Goal: Task Accomplishment & Management: Manage account settings

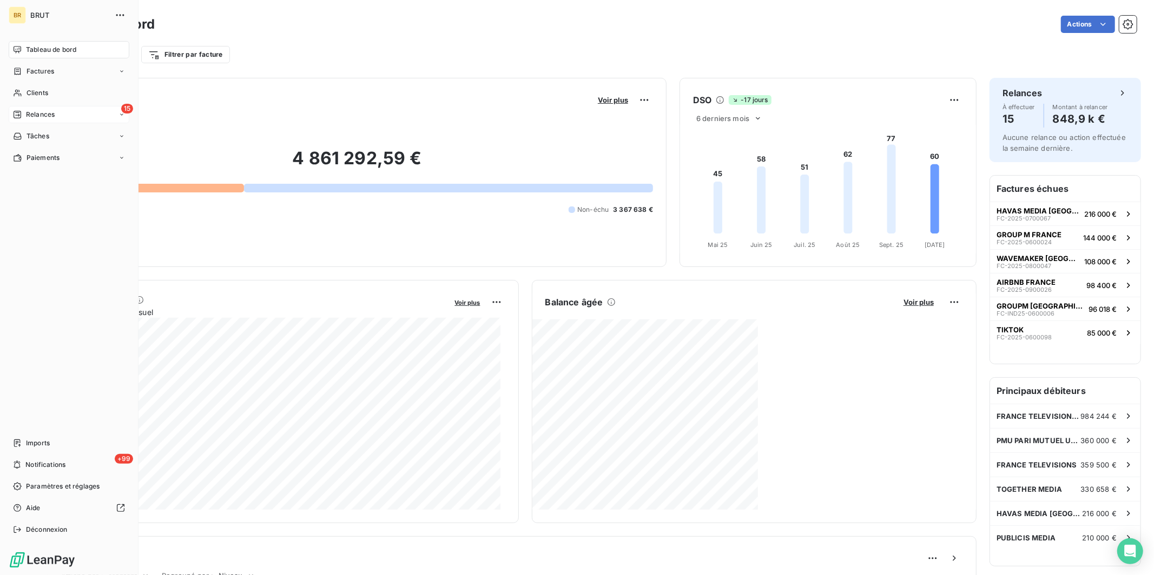
click at [44, 111] on span "Relances" at bounding box center [40, 115] width 29 height 10
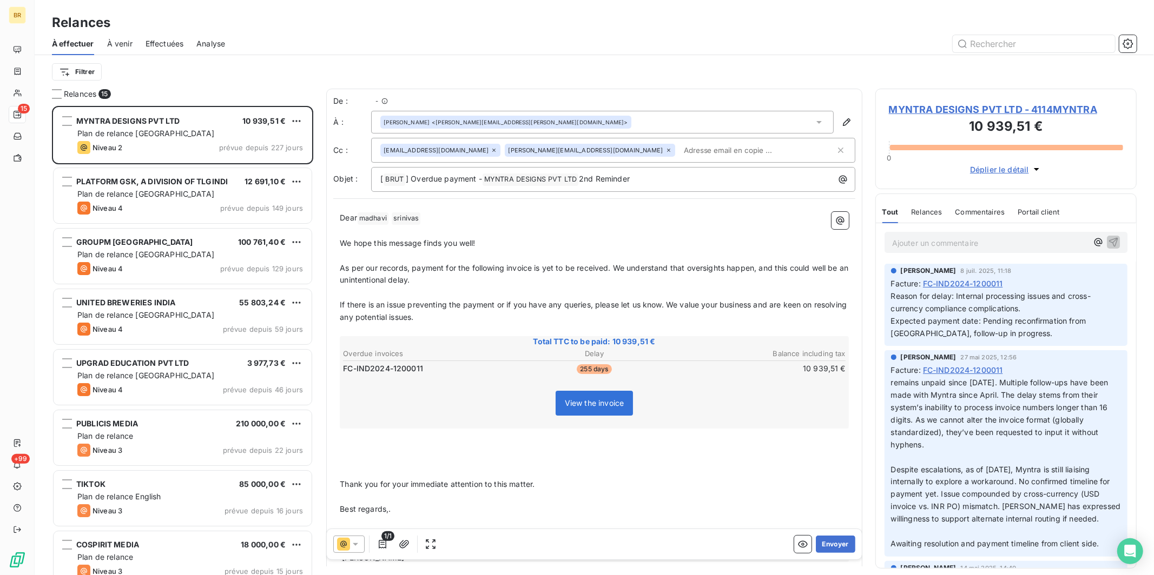
scroll to position [460, 252]
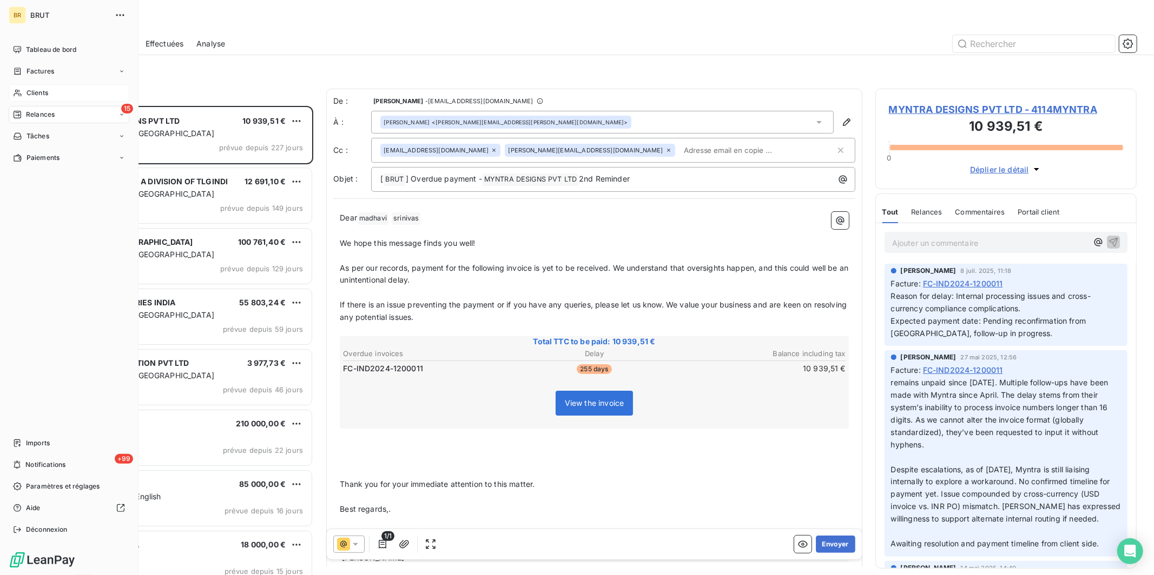
click at [44, 94] on span "Clients" at bounding box center [37, 93] width 22 height 10
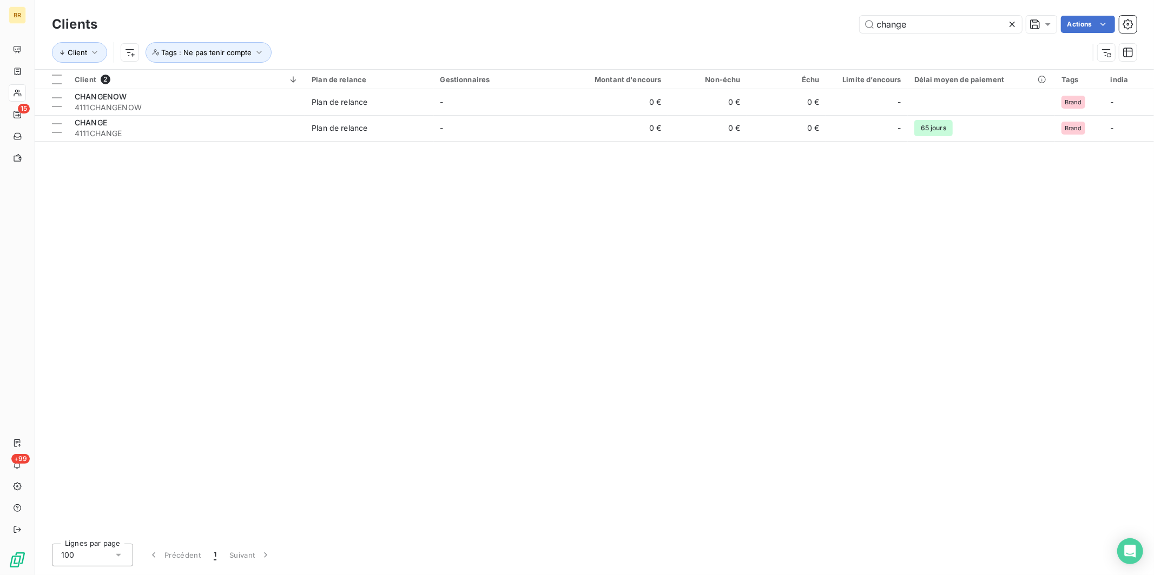
drag, startPoint x: 919, startPoint y: 25, endPoint x: 699, endPoint y: 43, distance: 220.8
click at [699, 43] on div "Clients change Actions Client Tags : Ne pas tenir compte" at bounding box center [594, 41] width 1084 height 56
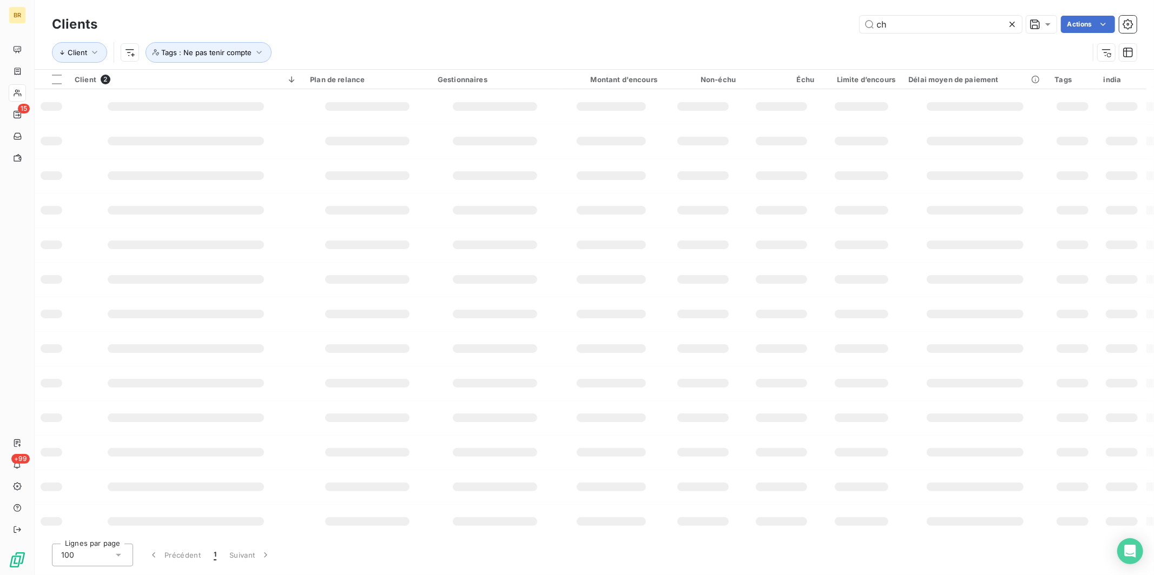
type input "c"
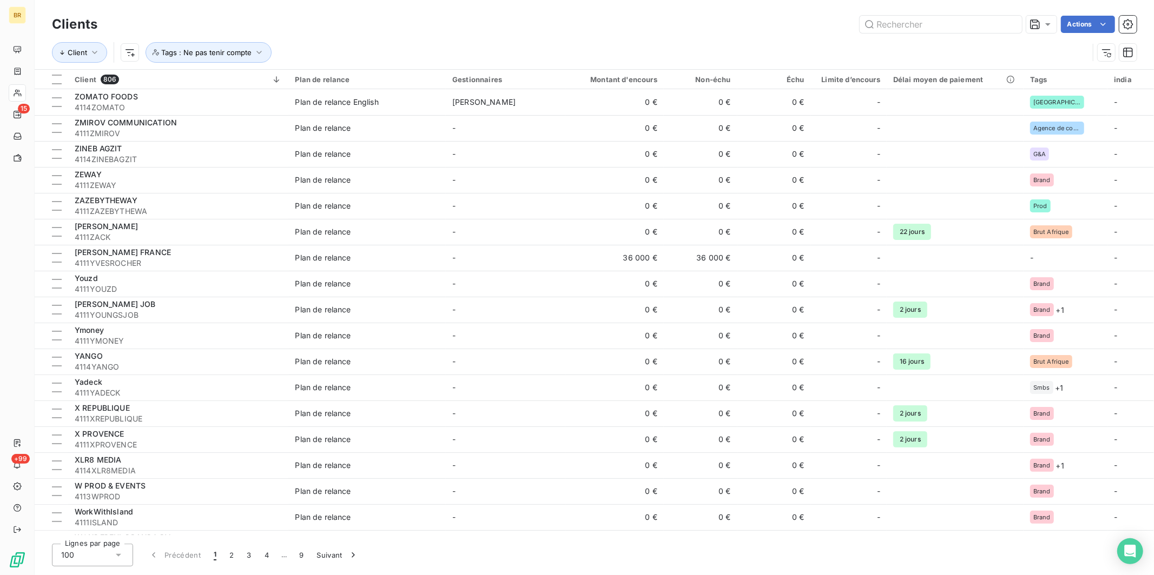
click at [323, 46] on div "Client Tags : Ne pas tenir compte" at bounding box center [570, 52] width 1036 height 21
click at [240, 52] on span "Tags : Ne pas tenir compte" at bounding box center [206, 52] width 90 height 9
click at [130, 50] on html "BR 15 +99 Clients Actions Client Tags : Ne pas tenir compte Client 806 Plan de …" at bounding box center [577, 287] width 1154 height 575
click at [149, 229] on div "Tags" at bounding box center [200, 230] width 150 height 17
click at [129, 51] on html "BR 15 +99 Clients Actions Client Tags : Ne pas tenir compte Client 806 Plan de …" at bounding box center [577, 287] width 1154 height 575
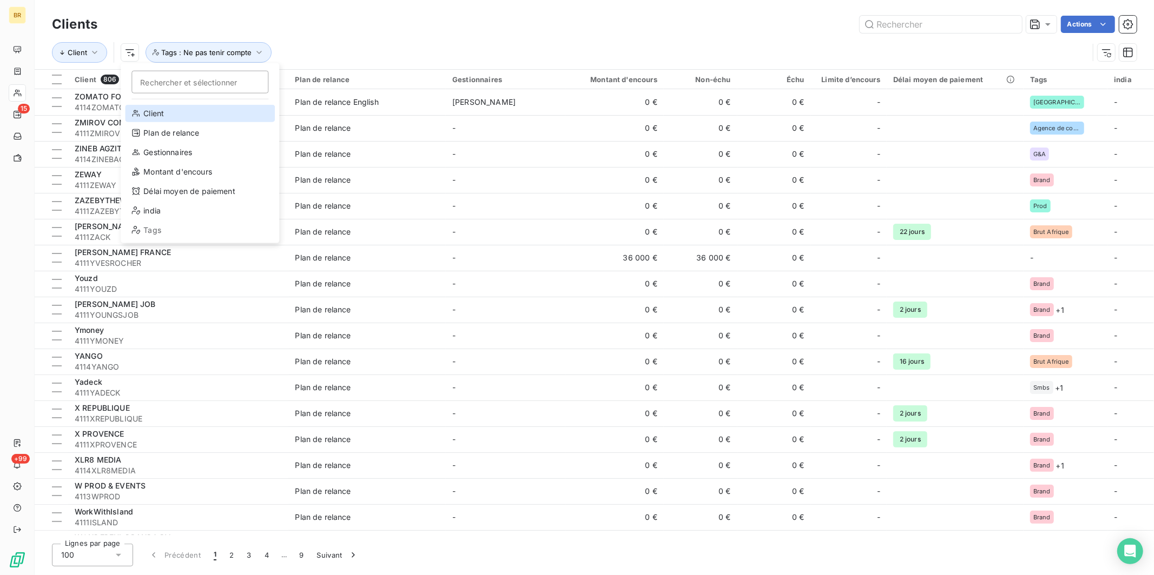
click at [174, 110] on div "Client" at bounding box center [200, 113] width 150 height 17
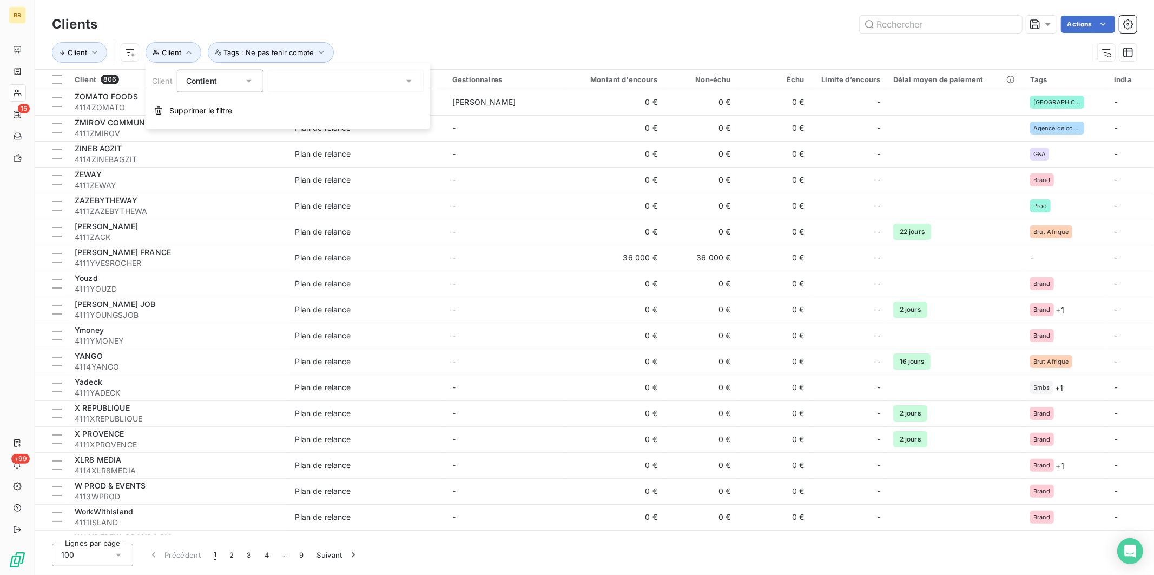
click at [324, 83] on div at bounding box center [346, 81] width 156 height 23
click at [158, 47] on button "Client" at bounding box center [173, 52] width 56 height 21
click at [87, 49] on button "Client" at bounding box center [79, 52] width 55 height 21
click at [165, 52] on span "Client" at bounding box center [171, 52] width 19 height 9
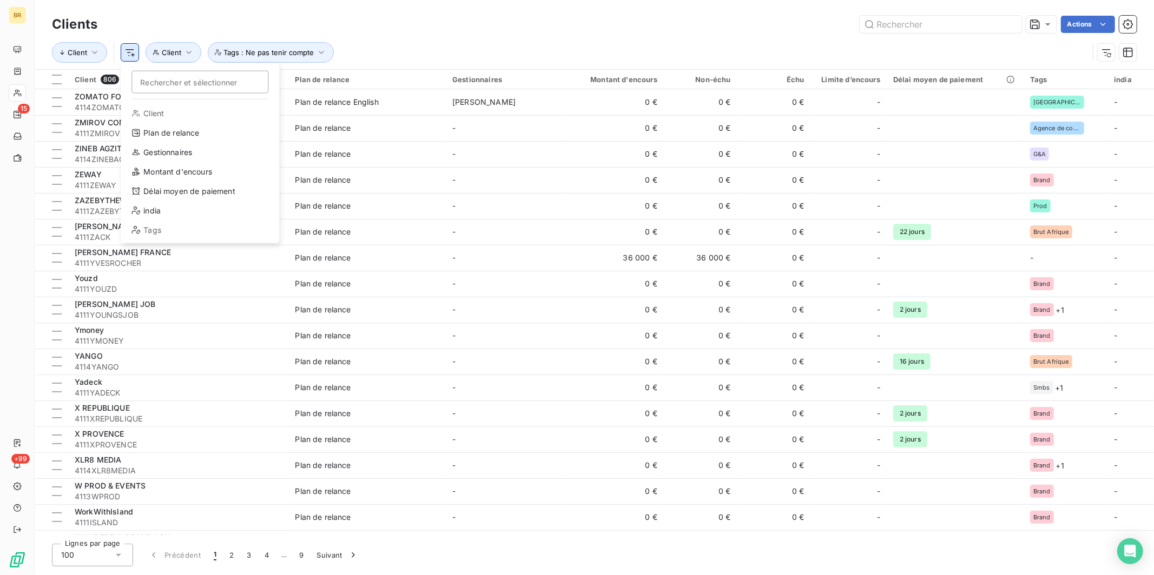
click at [127, 50] on html "BR 15 +99 Clients Actions Client Rechercher et sélectionner Client Plan de rela…" at bounding box center [577, 287] width 1154 height 575
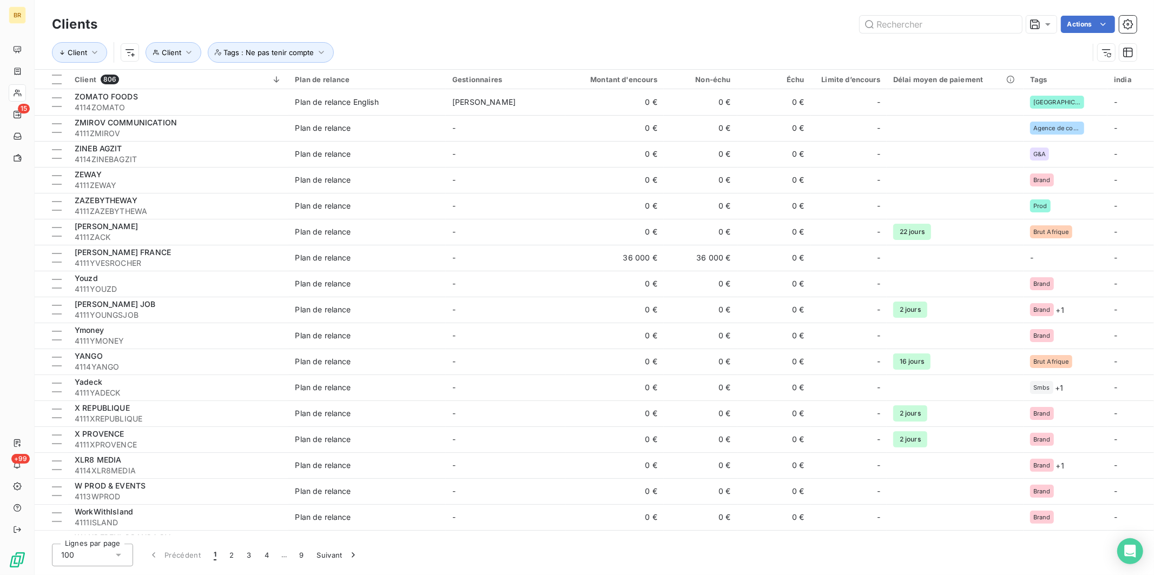
click at [250, 52] on html "BR 15 +99 Clients Actions Client Client Tags : Ne pas tenir compte Client 806 P…" at bounding box center [577, 287] width 1154 height 575
click at [266, 50] on span "Tags : Ne pas tenir compte" at bounding box center [268, 52] width 90 height 9
click at [278, 83] on span "Ne contient pas" at bounding box center [273, 80] width 58 height 9
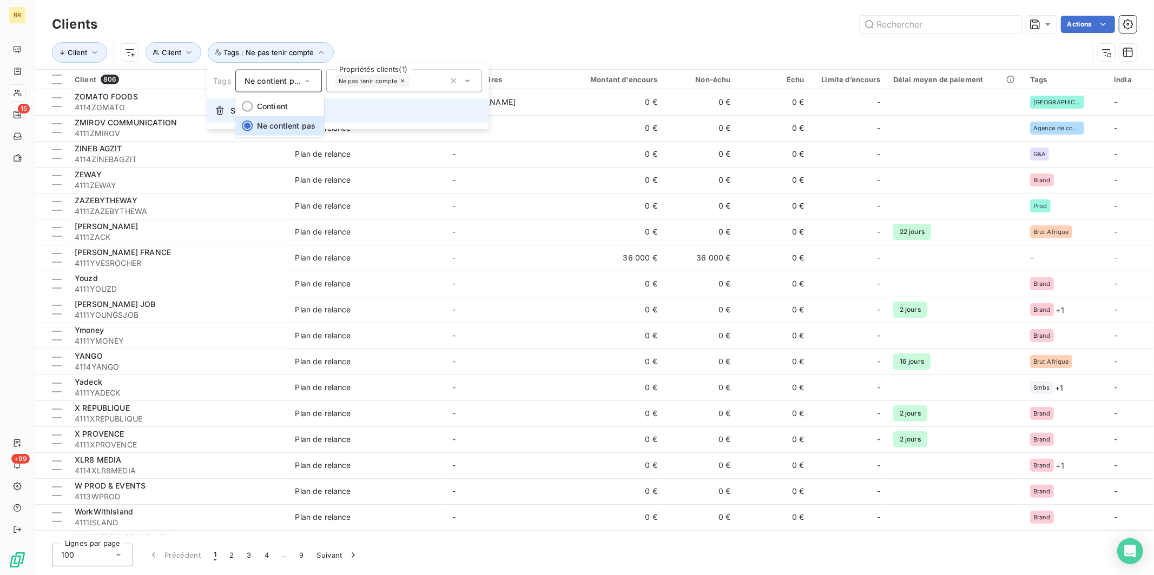
click at [227, 109] on button "Supprimer le filtre" at bounding box center [348, 111] width 282 height 24
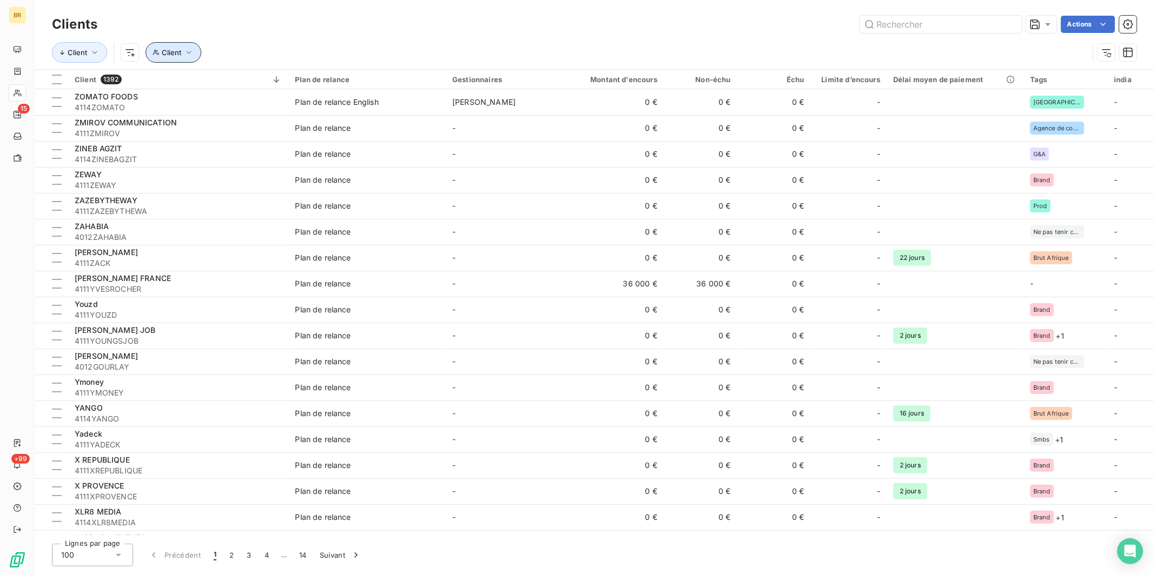
click at [184, 49] on icon "button" at bounding box center [188, 52] width 11 height 11
click at [226, 81] on div "Contient is" at bounding box center [214, 81] width 57 height 15
click at [312, 82] on div at bounding box center [346, 81] width 156 height 23
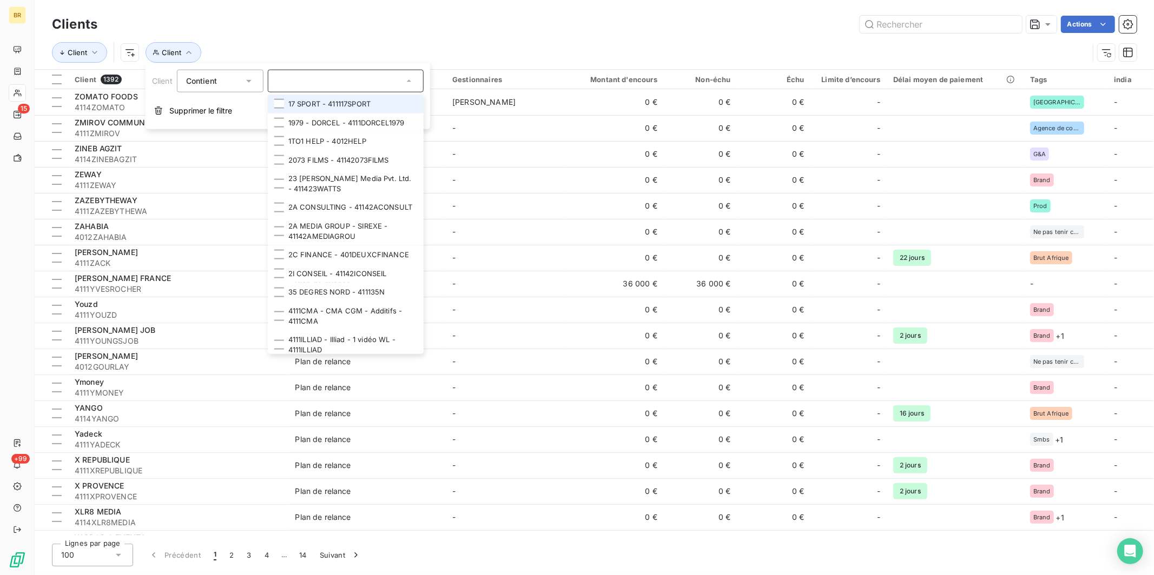
click at [227, 70] on div "Contient" at bounding box center [220, 81] width 87 height 23
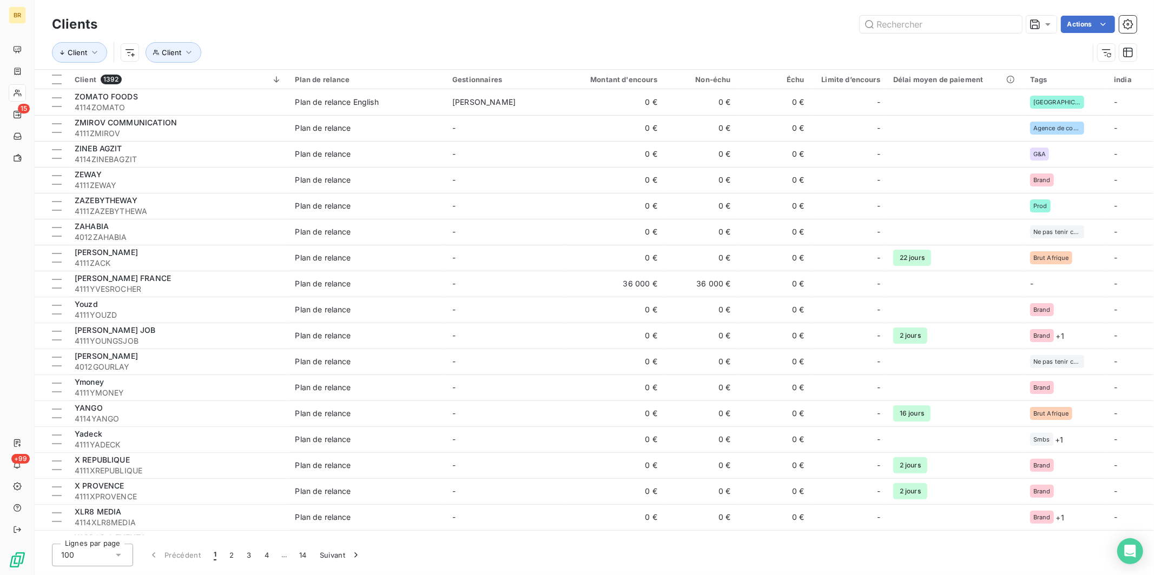
drag, startPoint x: 214, startPoint y: 61, endPoint x: 206, endPoint y: 56, distance: 9.7
click at [215, 59] on div "Client Client" at bounding box center [570, 52] width 1036 height 21
click at [187, 52] on icon "button" at bounding box center [188, 52] width 5 height 3
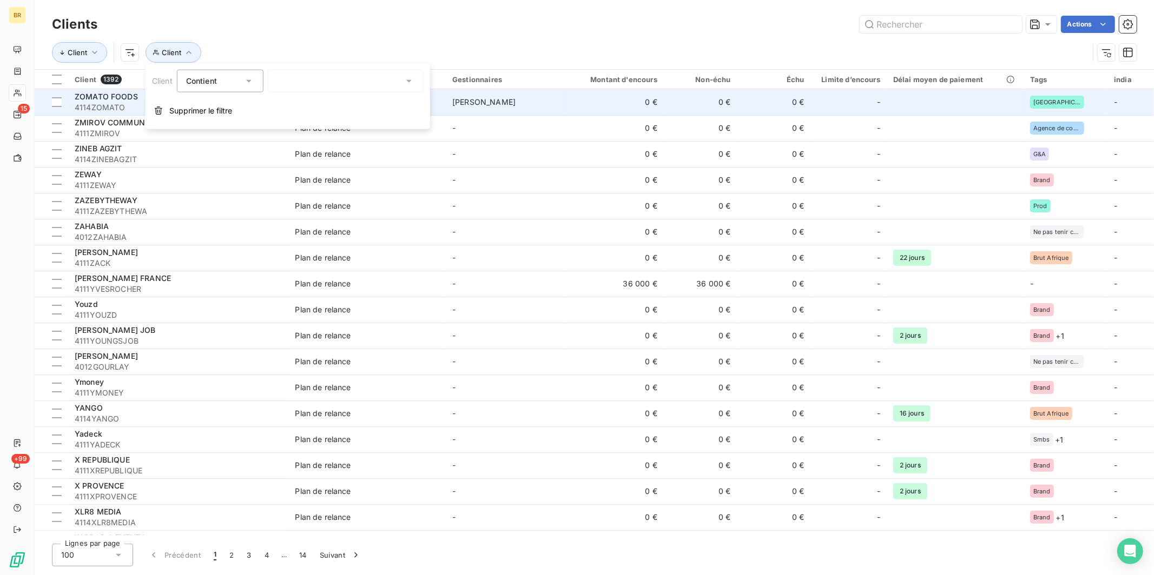
click at [178, 106] on span "Supprimer le filtre" at bounding box center [200, 110] width 63 height 11
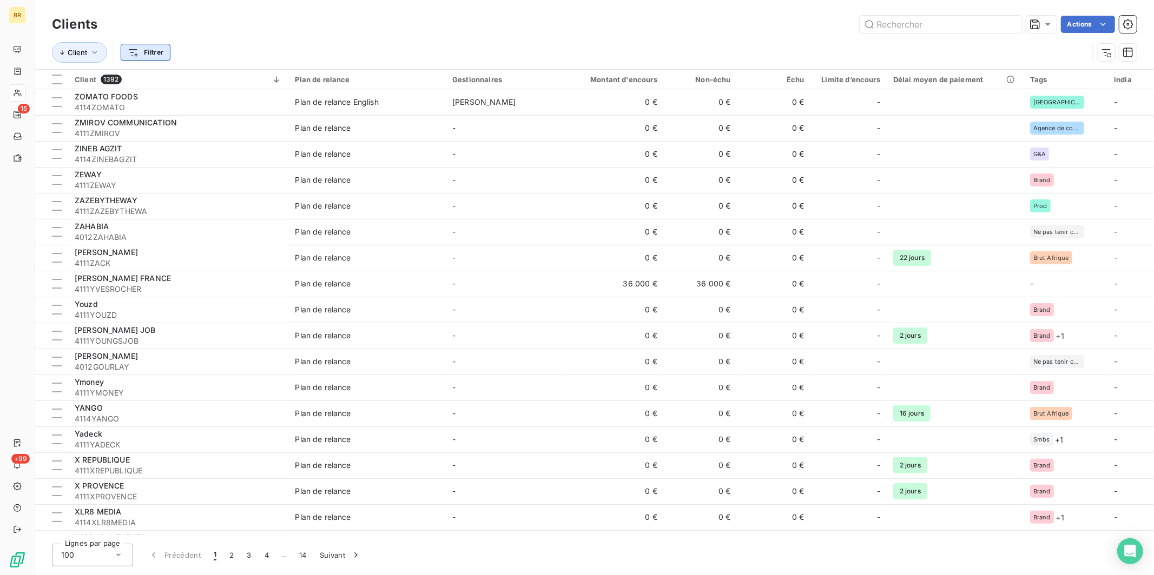
click at [162, 53] on html "BR 15 +99 Clients Actions Client Filtrer Client 1392 Plan de relance Gestionnai…" at bounding box center [577, 287] width 1154 height 575
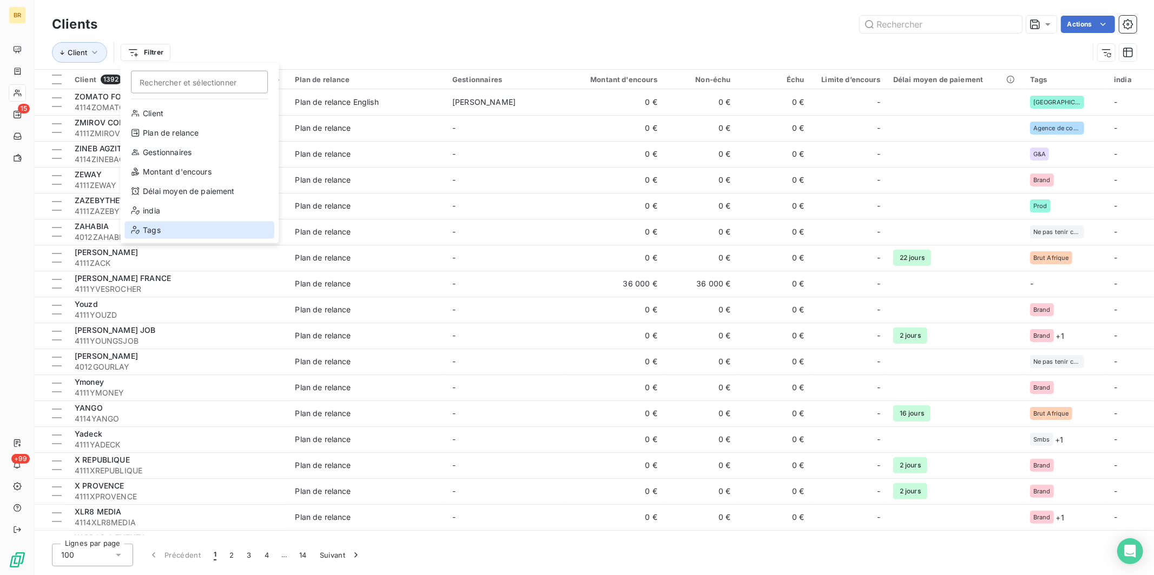
click at [155, 227] on div "Tags" at bounding box center [199, 230] width 150 height 17
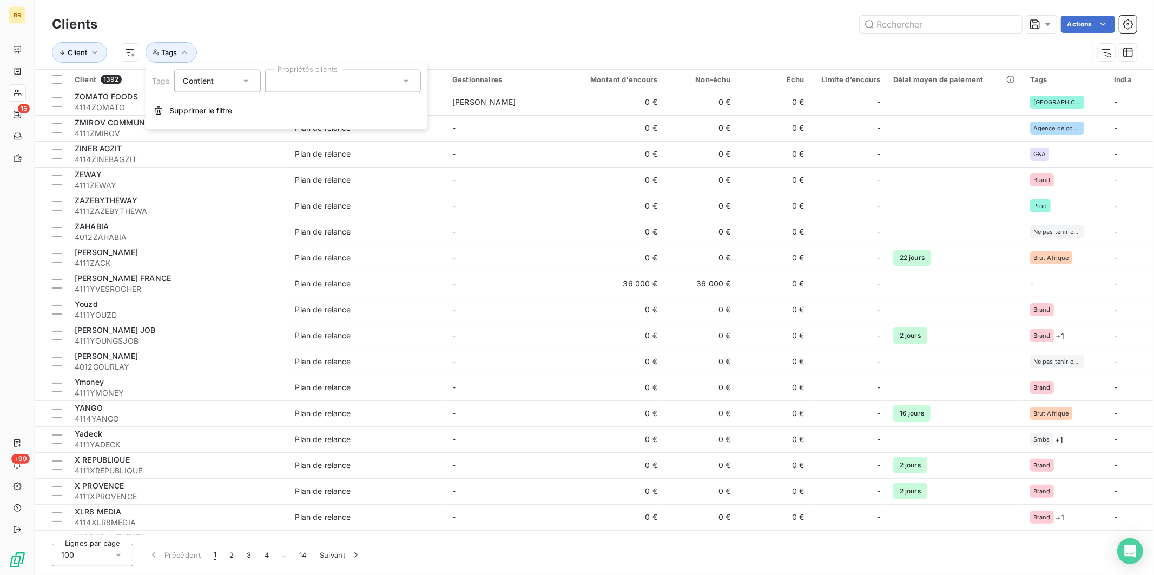
drag, startPoint x: 308, startPoint y: 90, endPoint x: 315, endPoint y: 87, distance: 7.7
click at [308, 90] on div at bounding box center [342, 81] width 156 height 23
type input "afr"
click at [330, 108] on li "Brut Afrique" at bounding box center [342, 108] width 151 height 22
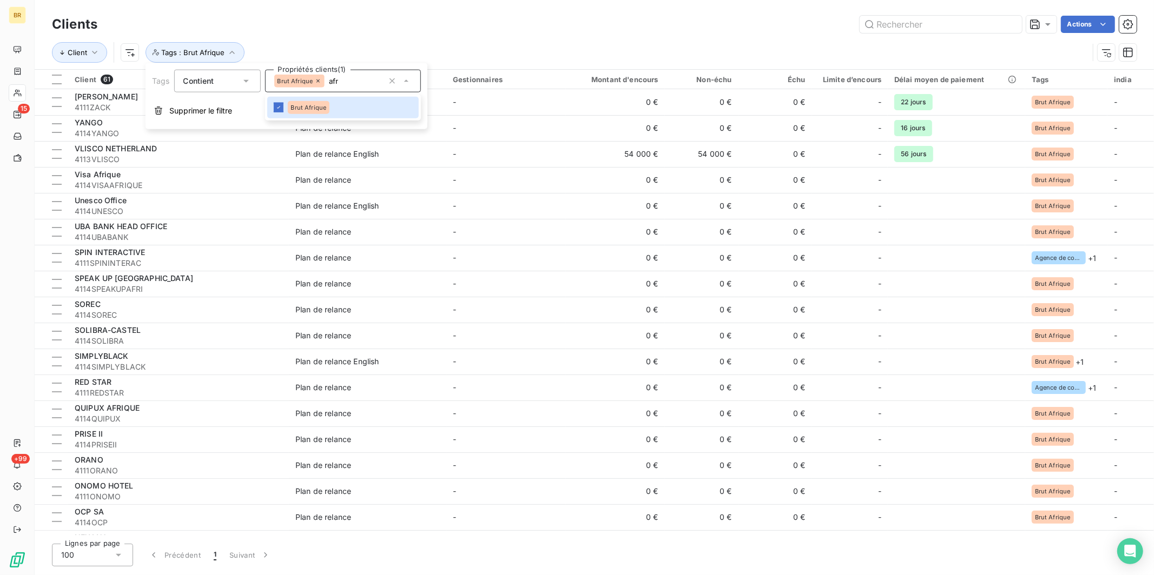
click at [590, 51] on div "Client Tags : Brut Afrique" at bounding box center [570, 52] width 1036 height 21
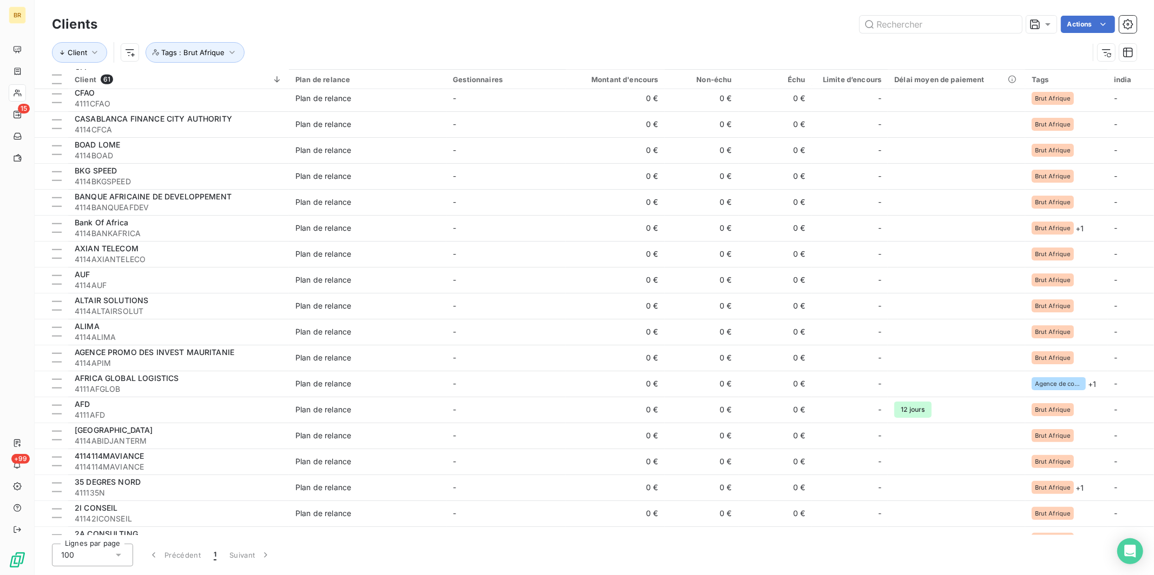
scroll to position [1137, 0]
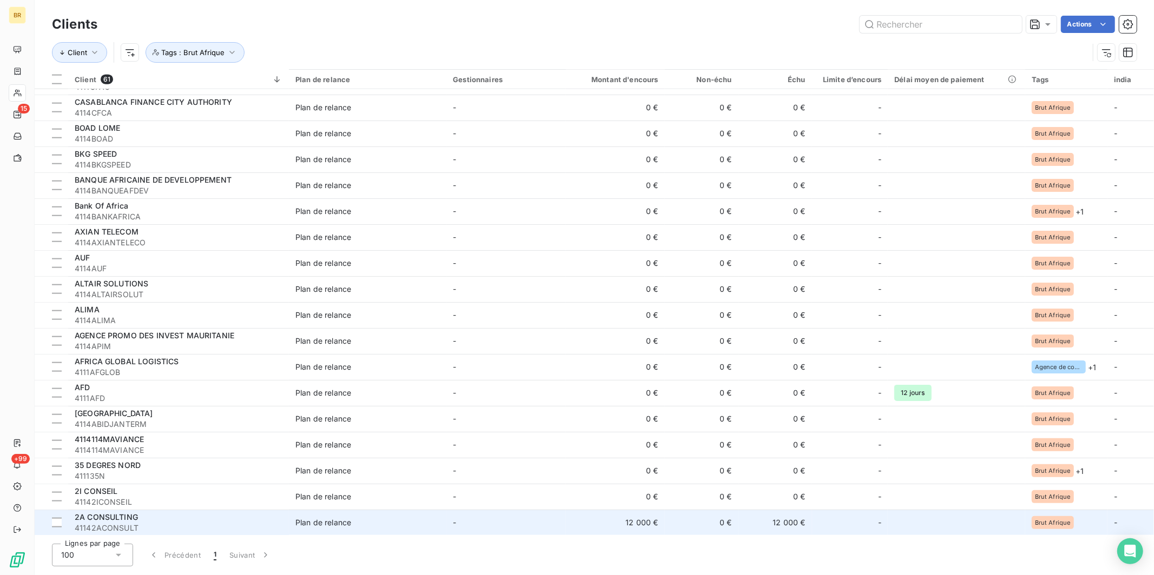
click at [467, 519] on td "-" at bounding box center [506, 523] width 120 height 26
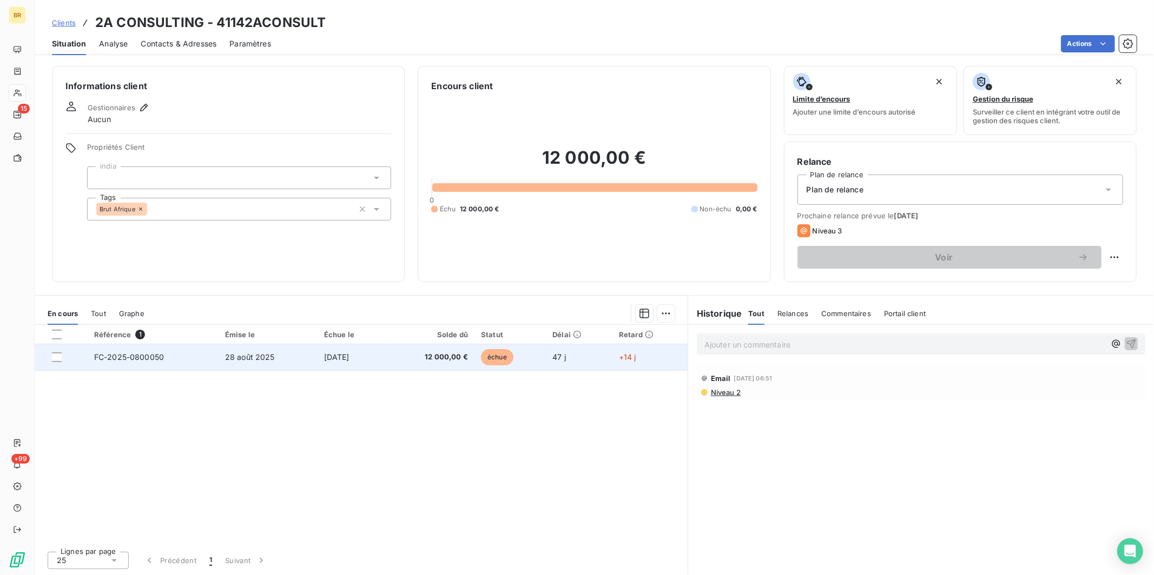
click at [287, 359] on td "28 août 2025" at bounding box center [267, 357] width 99 height 26
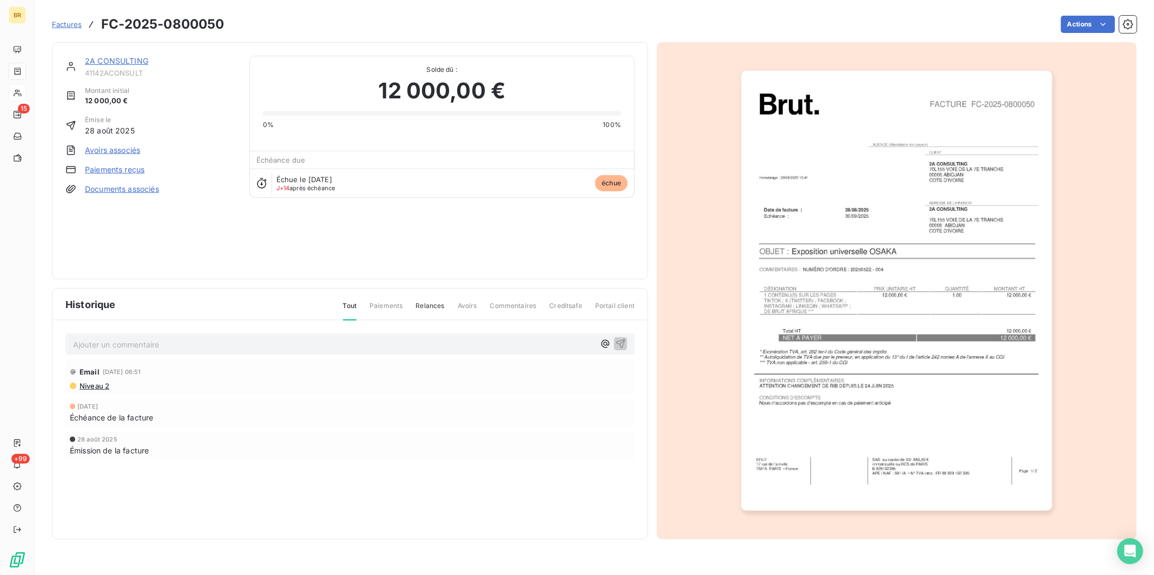
click at [68, 24] on span "Factures" at bounding box center [67, 24] width 30 height 9
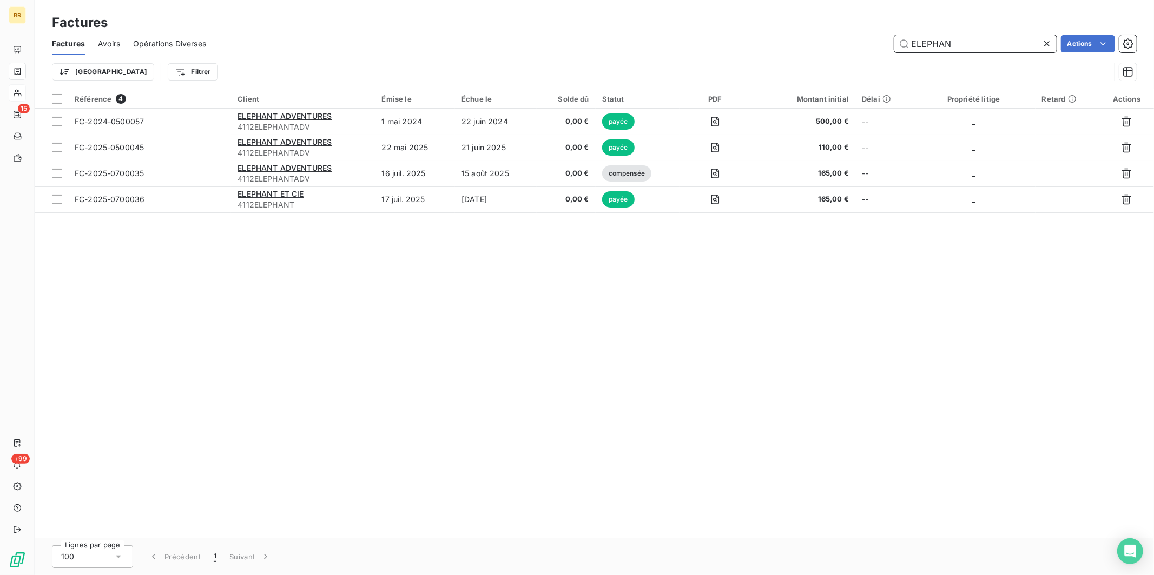
click at [945, 51] on input "ELEPHAN" at bounding box center [975, 43] width 162 height 17
click at [864, 33] on div "Factures Avoirs Opérations Diverses ELEPHAN Actions" at bounding box center [594, 43] width 1119 height 23
type input "N"
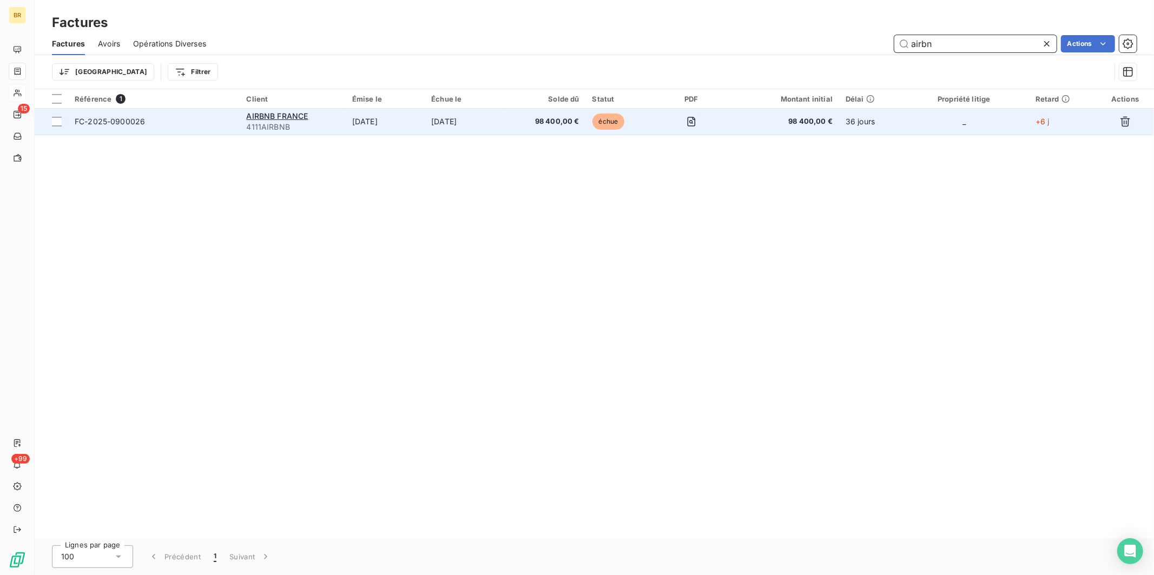
type input "airbn"
click at [423, 119] on td "[DATE]" at bounding box center [385, 122] width 79 height 26
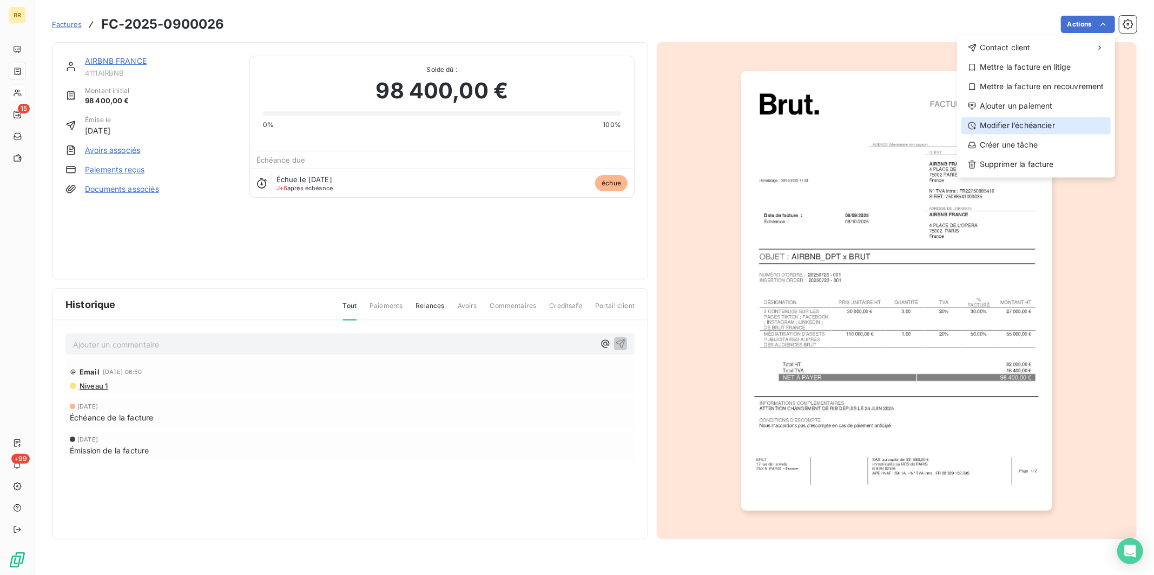
click at [1030, 126] on div "Modifier l’échéancier" at bounding box center [1035, 125] width 149 height 17
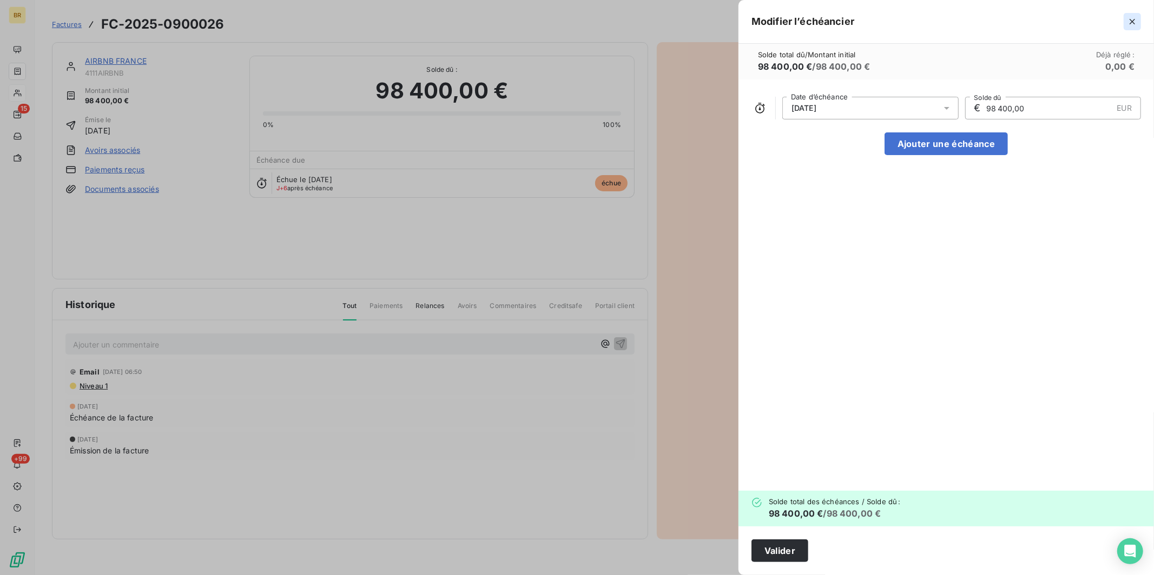
click at [1131, 21] on icon "button" at bounding box center [1131, 21] width 11 height 11
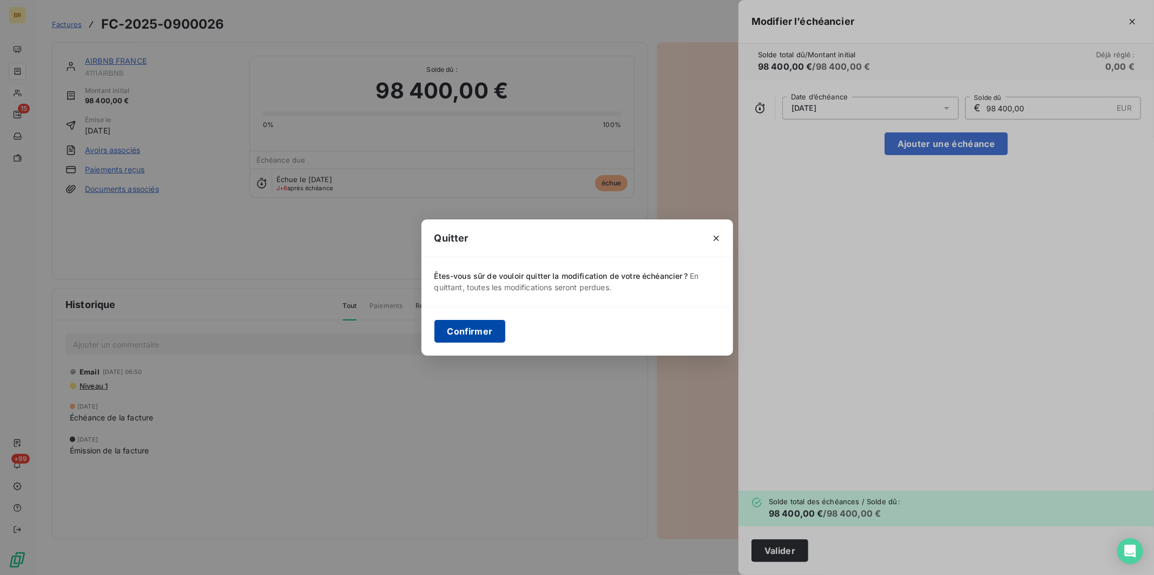
click at [483, 335] on button "Confirmer" at bounding box center [469, 331] width 71 height 23
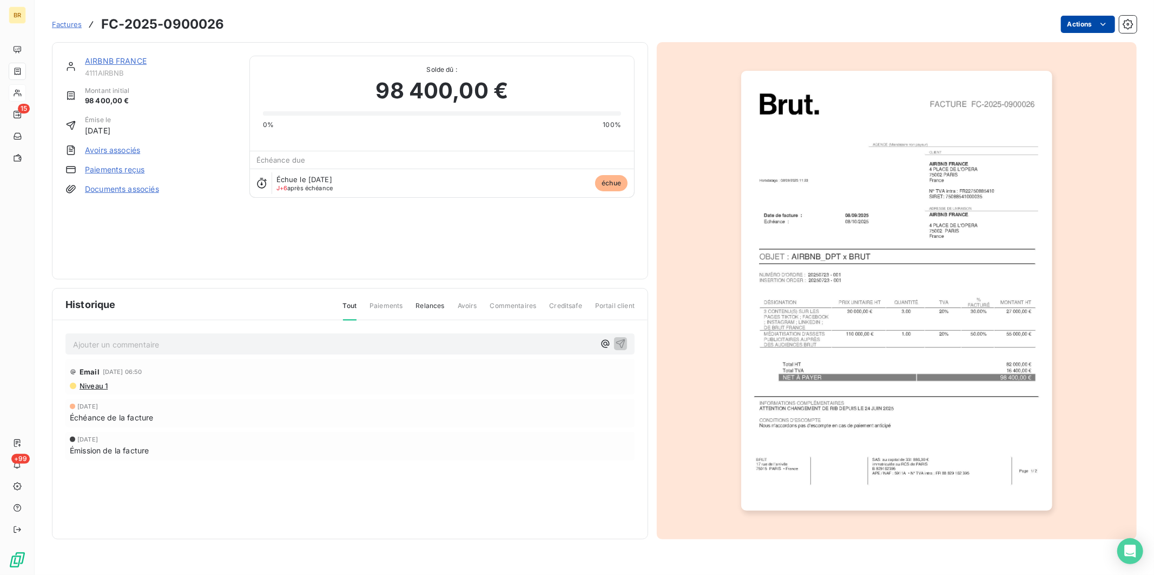
click at [1086, 18] on html "BR 15 +99 Factures FC-2025-0900026 Actions AIRBNB [GEOGRAPHIC_DATA] 4111AIRBNB …" at bounding box center [577, 287] width 1154 height 575
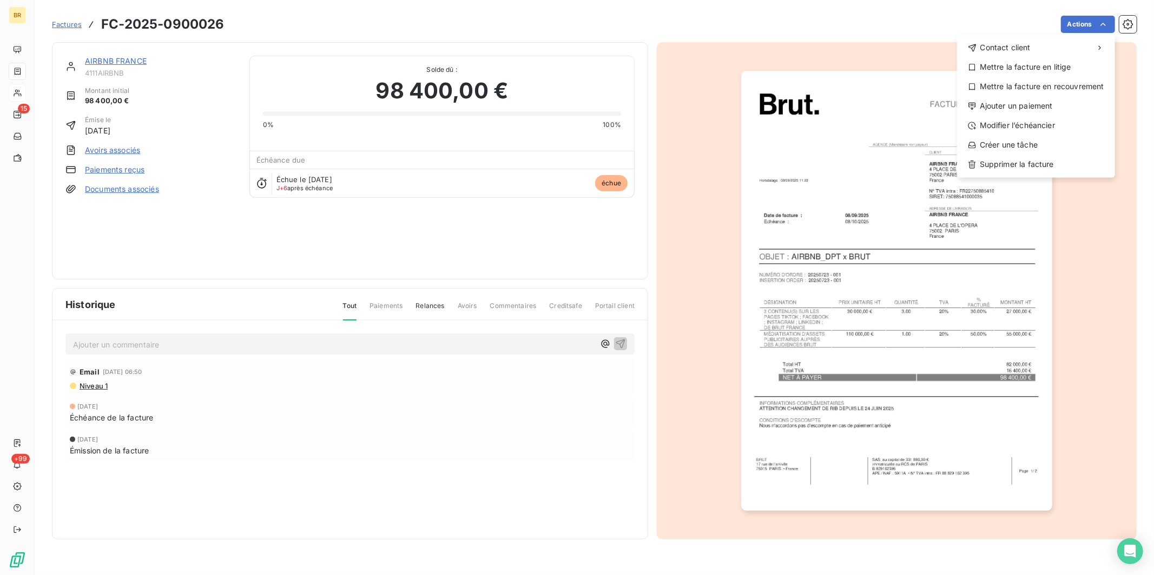
click at [346, 232] on html "BR 15 +99 Factures FC-2025-0900026 Actions Contact client Mettre la facture en …" at bounding box center [577, 287] width 1154 height 575
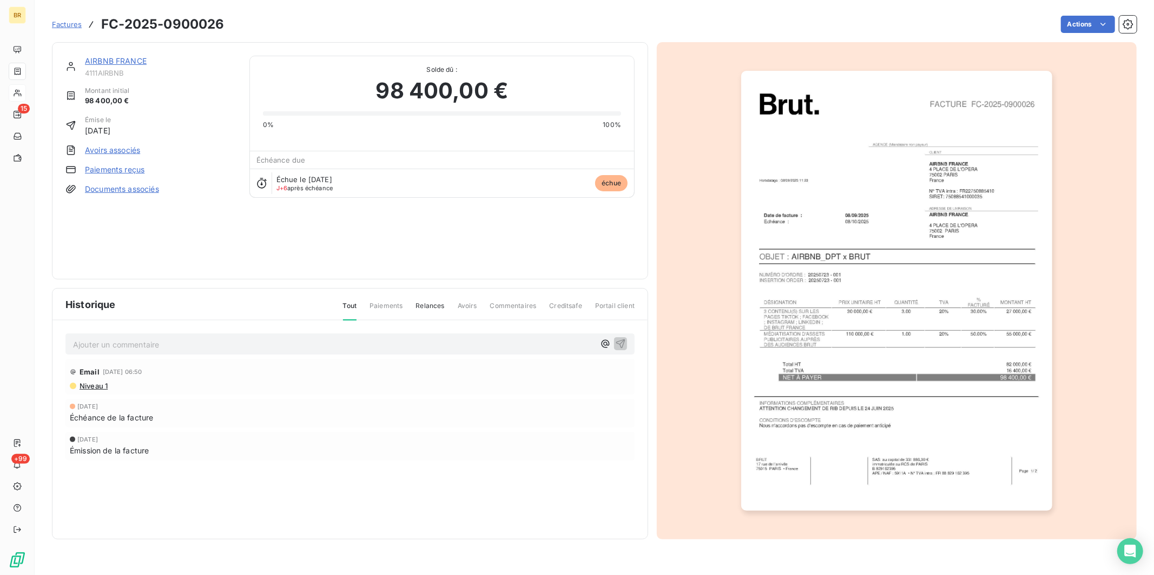
click at [116, 62] on link "AIRBNB FRANCE" at bounding box center [116, 60] width 62 height 9
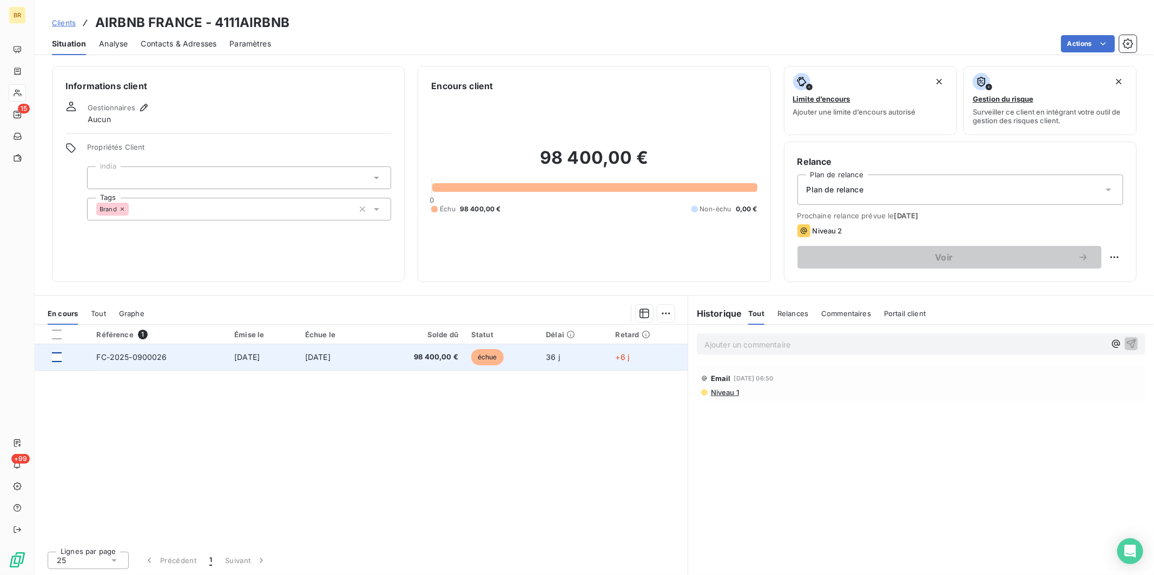
click at [57, 358] on div at bounding box center [57, 358] width 10 height 10
click at [663, 358] on td "+6 j" at bounding box center [648, 357] width 78 height 26
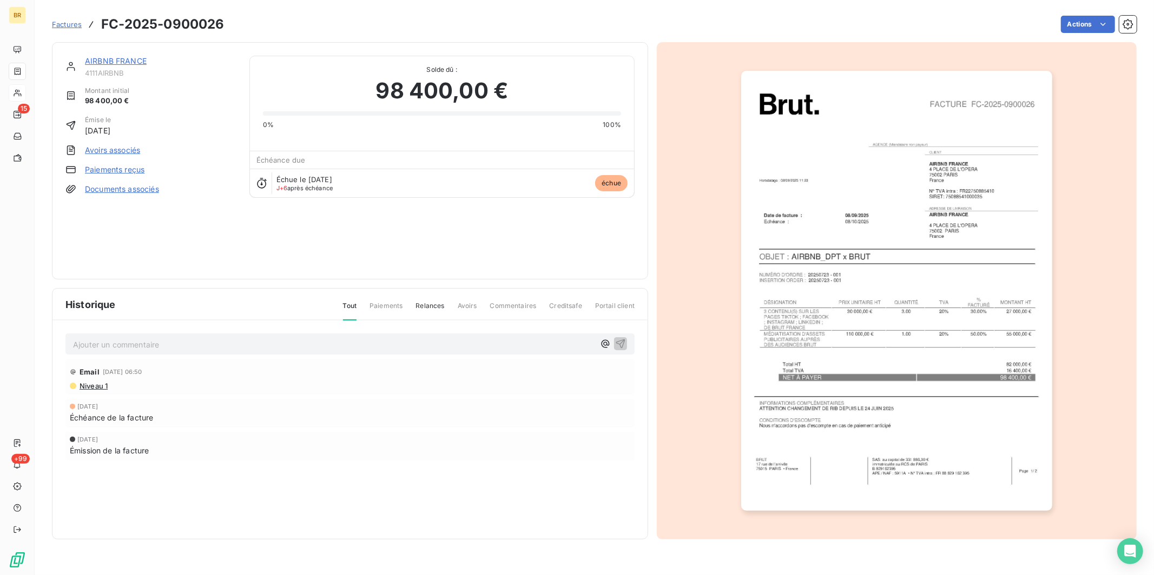
click at [310, 250] on html "BR 15 +99 Factures FC-2025-0900026 Actions AIRBNB [GEOGRAPHIC_DATA] 4111AIRBNB …" at bounding box center [577, 287] width 1154 height 575
click at [75, 23] on span "Factures" at bounding box center [67, 24] width 30 height 9
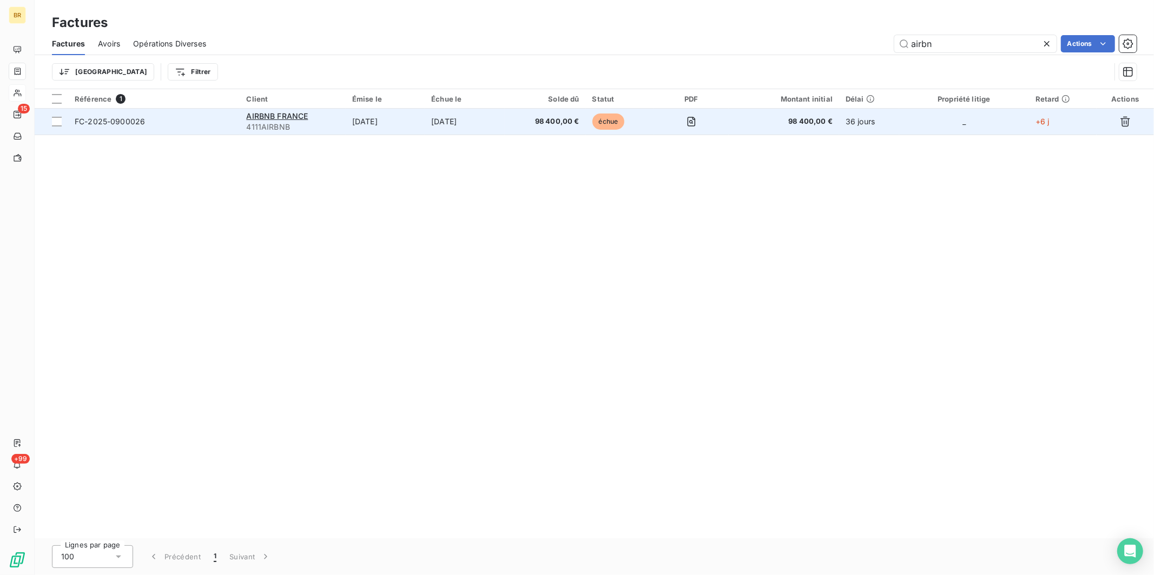
click at [131, 118] on span "FC-2025-0900026" at bounding box center [110, 121] width 70 height 9
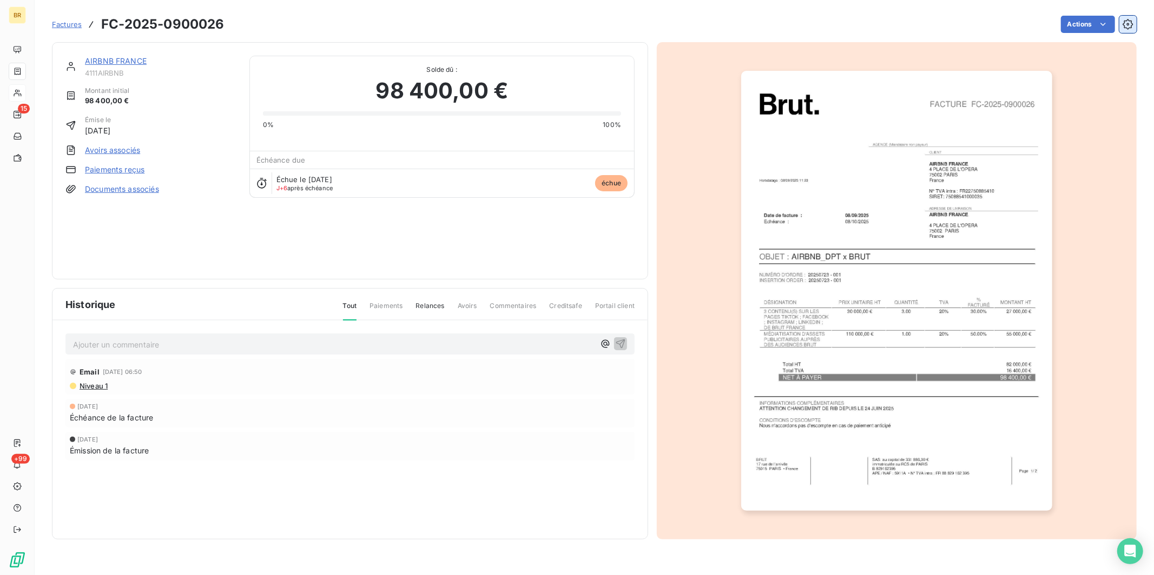
click at [1131, 21] on icon "button" at bounding box center [1127, 24] width 11 height 11
click at [113, 61] on link "AIRBNB FRANCE" at bounding box center [116, 60] width 62 height 9
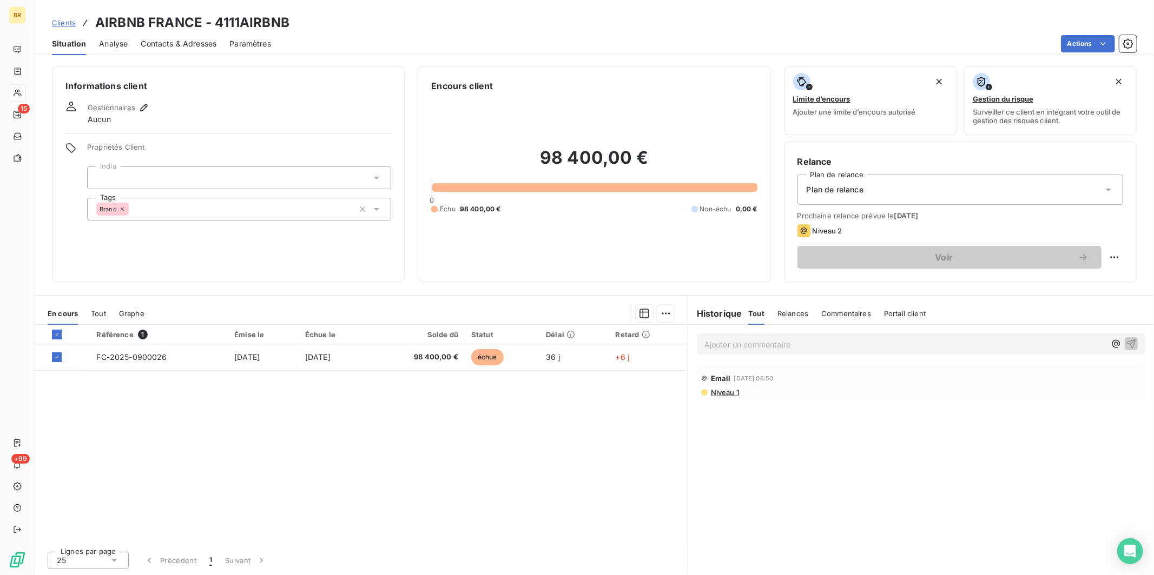
click at [385, 208] on div "Brand" at bounding box center [239, 209] width 304 height 23
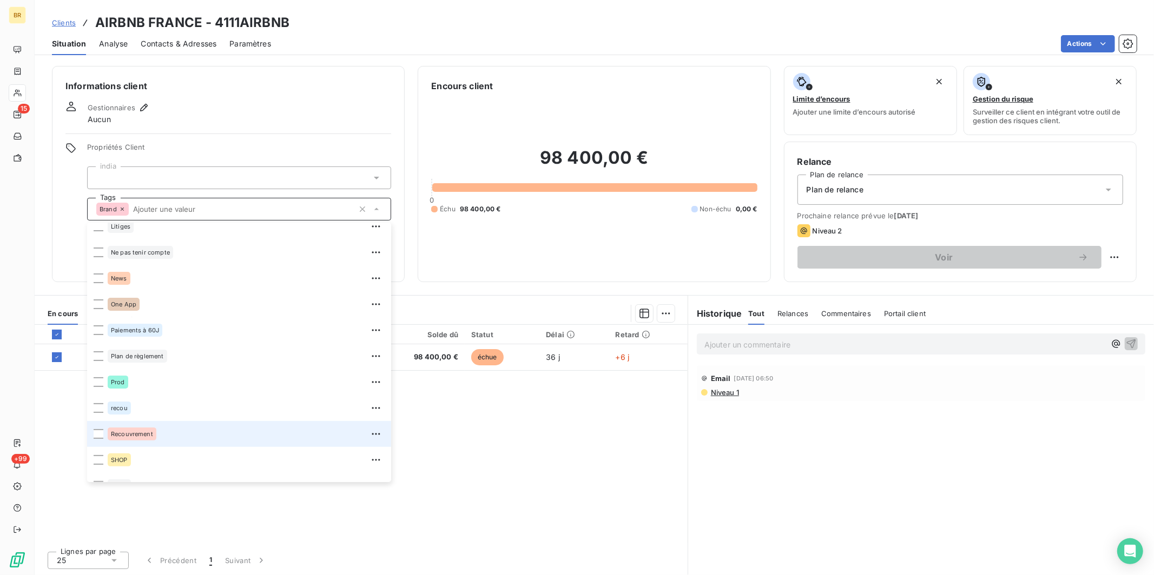
scroll to position [233, 0]
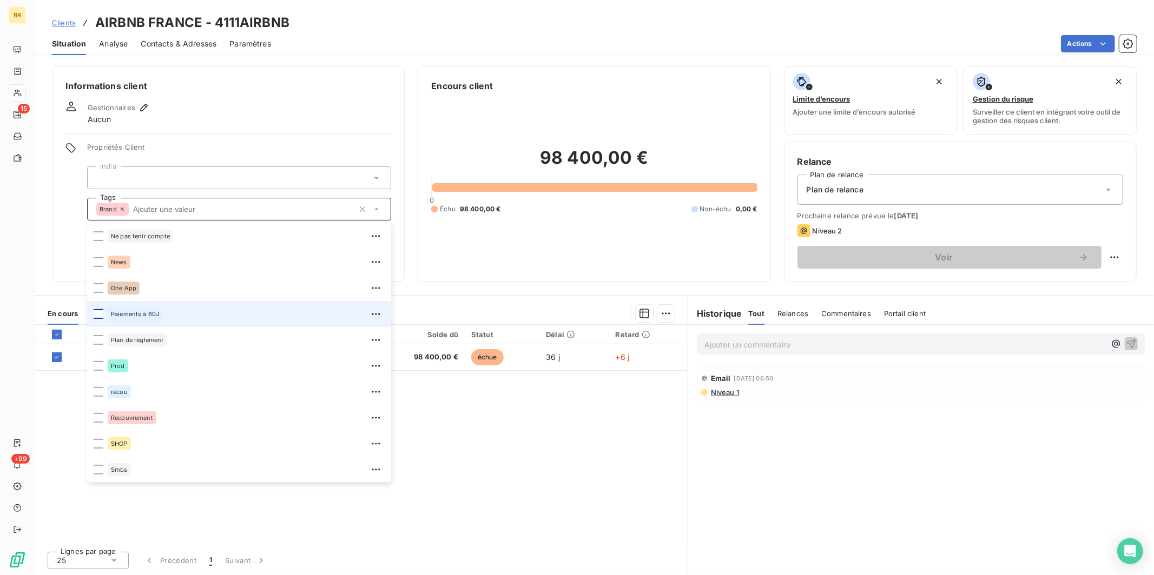
click at [100, 315] on div at bounding box center [99, 314] width 10 height 10
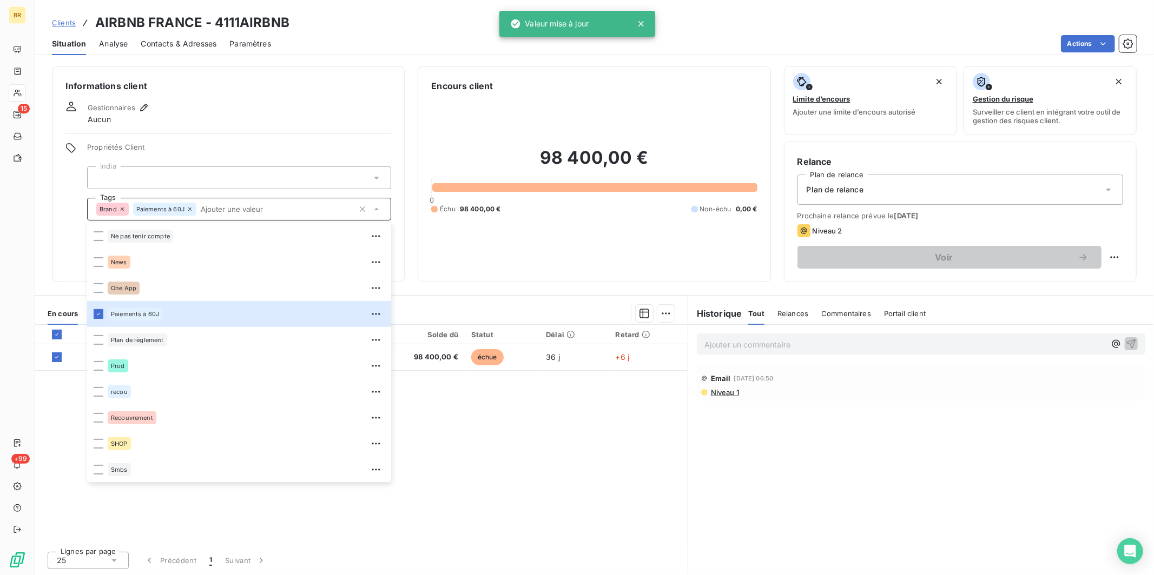
click at [369, 115] on div "Gestionnaires Aucun" at bounding box center [228, 113] width 326 height 24
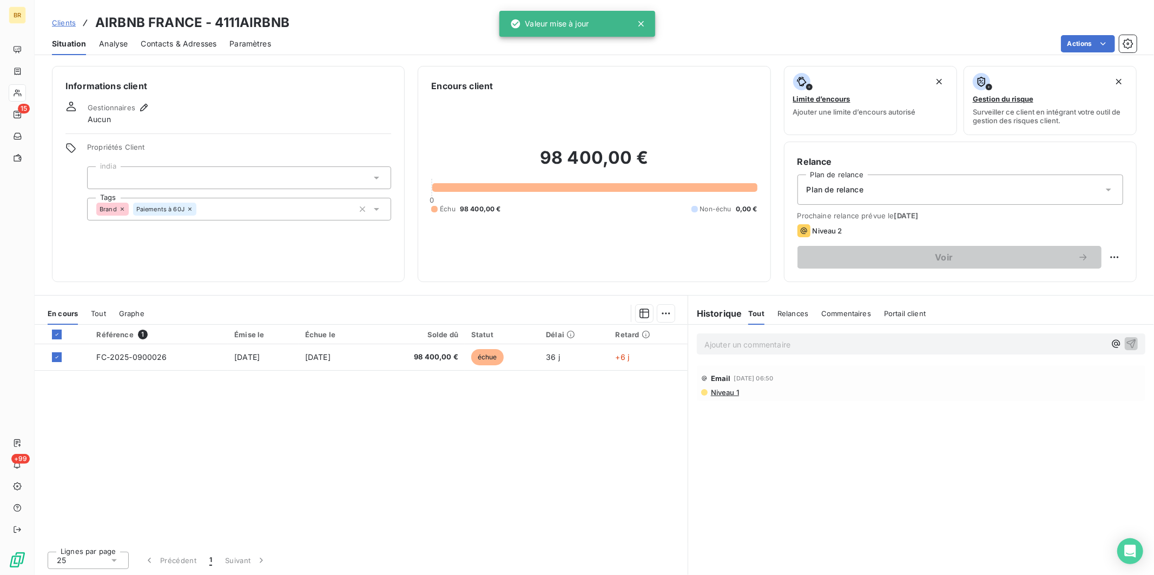
click at [904, 191] on div "Plan de relance" at bounding box center [960, 190] width 326 height 30
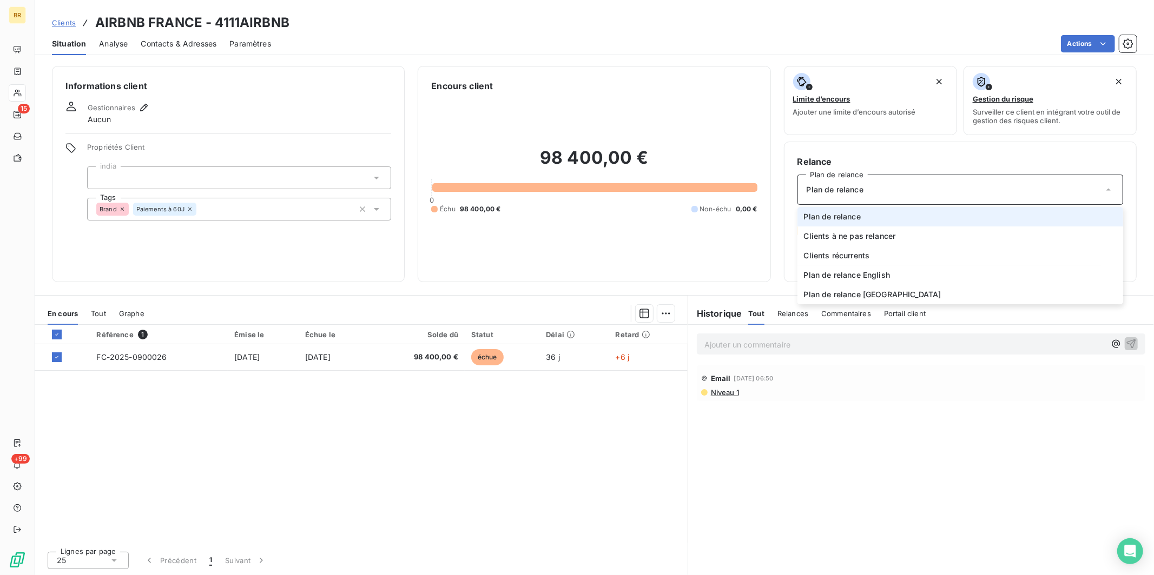
click at [716, 264] on div "98 400,00 € 0 Échu 98 400,00 € Non-échu 0,00 €" at bounding box center [594, 180] width 326 height 176
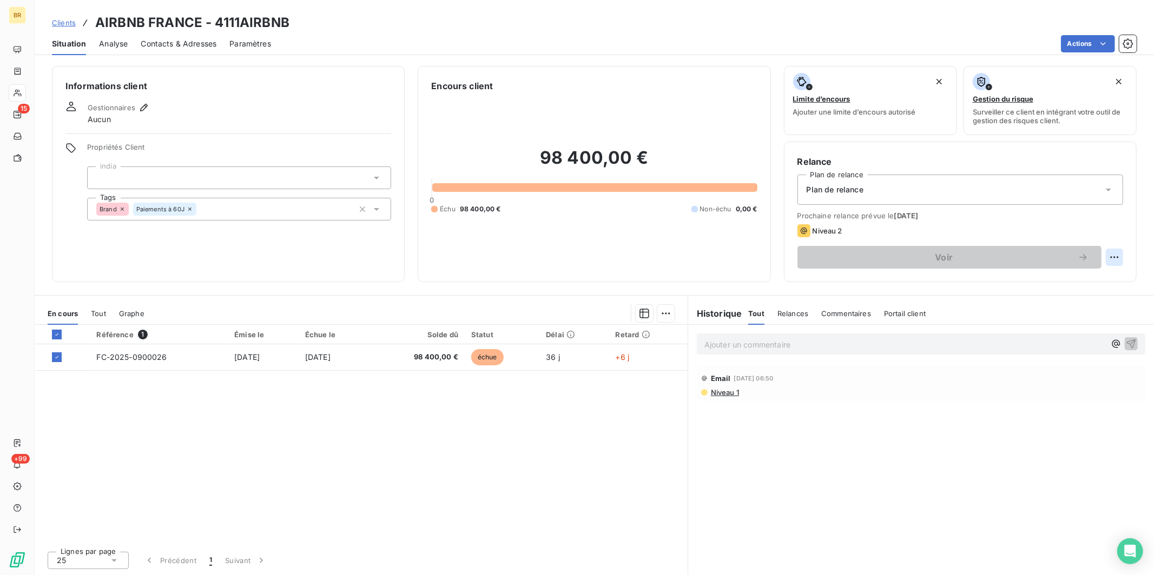
click at [1114, 255] on html "BR 15 +99 Clients AIRBNB [GEOGRAPHIC_DATA] - 4111AIRBNB Situation Analyse Conta…" at bounding box center [577, 287] width 1154 height 575
click at [1087, 277] on div "Replanifier cette action" at bounding box center [1069, 281] width 97 height 17
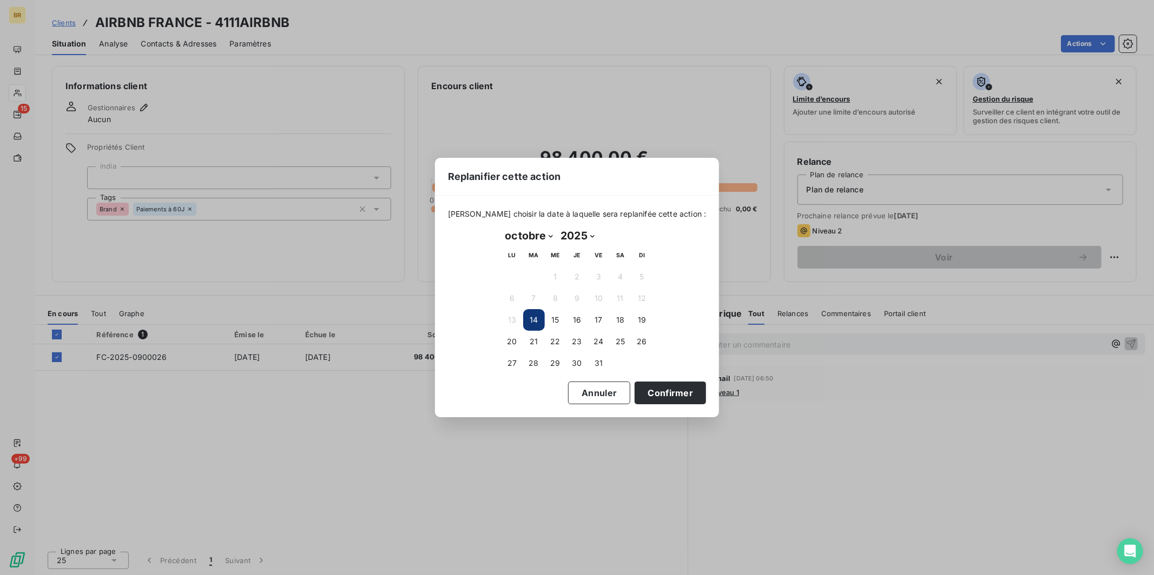
click at [536, 238] on select "janvier février mars avril mai juin juillet août septembre octobre novembre déc…" at bounding box center [529, 235] width 56 height 17
select select "10"
click at [501, 228] on select "janvier février mars avril mai juin juillet août septembre octobre novembre déc…" at bounding box center [529, 235] width 56 height 17
click at [600, 298] on button "7" at bounding box center [599, 299] width 22 height 22
click at [653, 390] on button "Confirmer" at bounding box center [669, 393] width 71 height 23
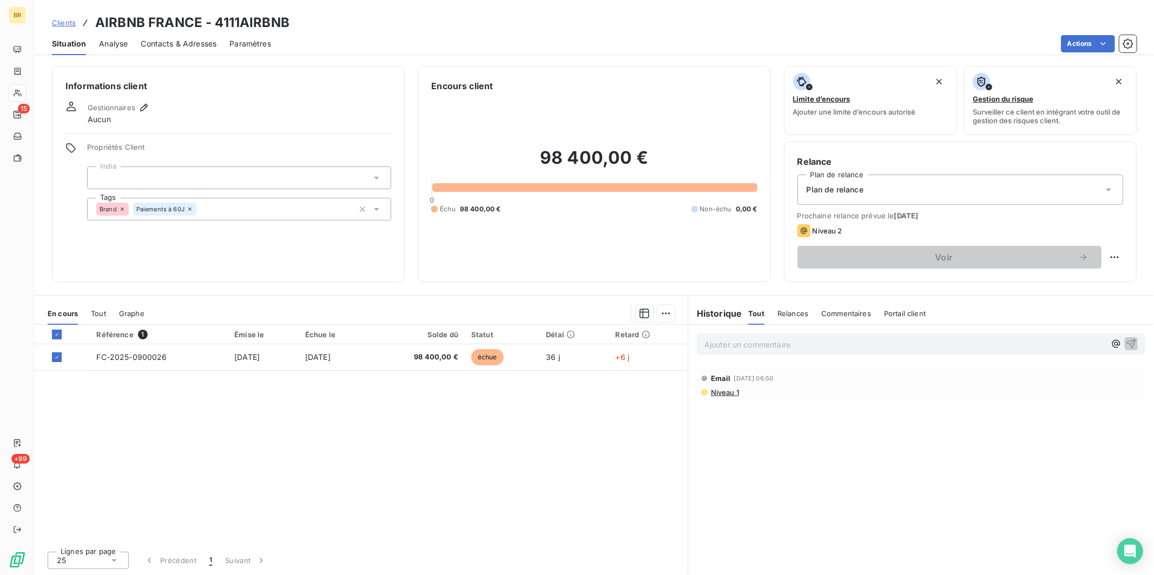
drag, startPoint x: 460, startPoint y: 425, endPoint x: 456, endPoint y: 421, distance: 5.7
click at [459, 425] on div "Référence 1 Émise le Échue le Solde dû Statut Délai Retard FC-2025-0900026 [DAT…" at bounding box center [361, 434] width 653 height 218
click at [745, 342] on p "Ajouter un commentaire ﻿" at bounding box center [904, 345] width 401 height 14
